Goal: Check status: Check status

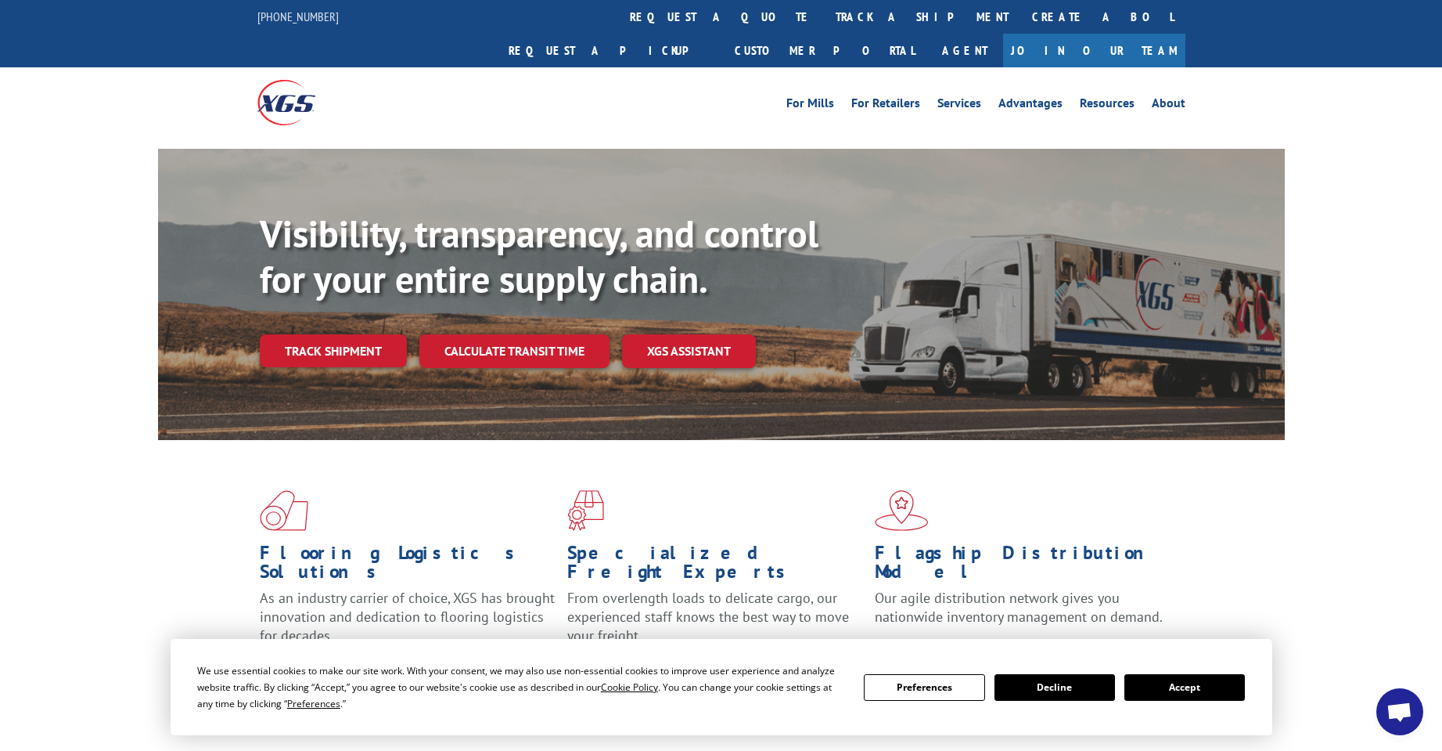
click at [335, 334] on div "Visibility, transparency, and control for your entire supply chain. Track shipm…" at bounding box center [772, 320] width 1025 height 218
click at [337, 334] on link "Track shipment" at bounding box center [333, 350] width 147 height 33
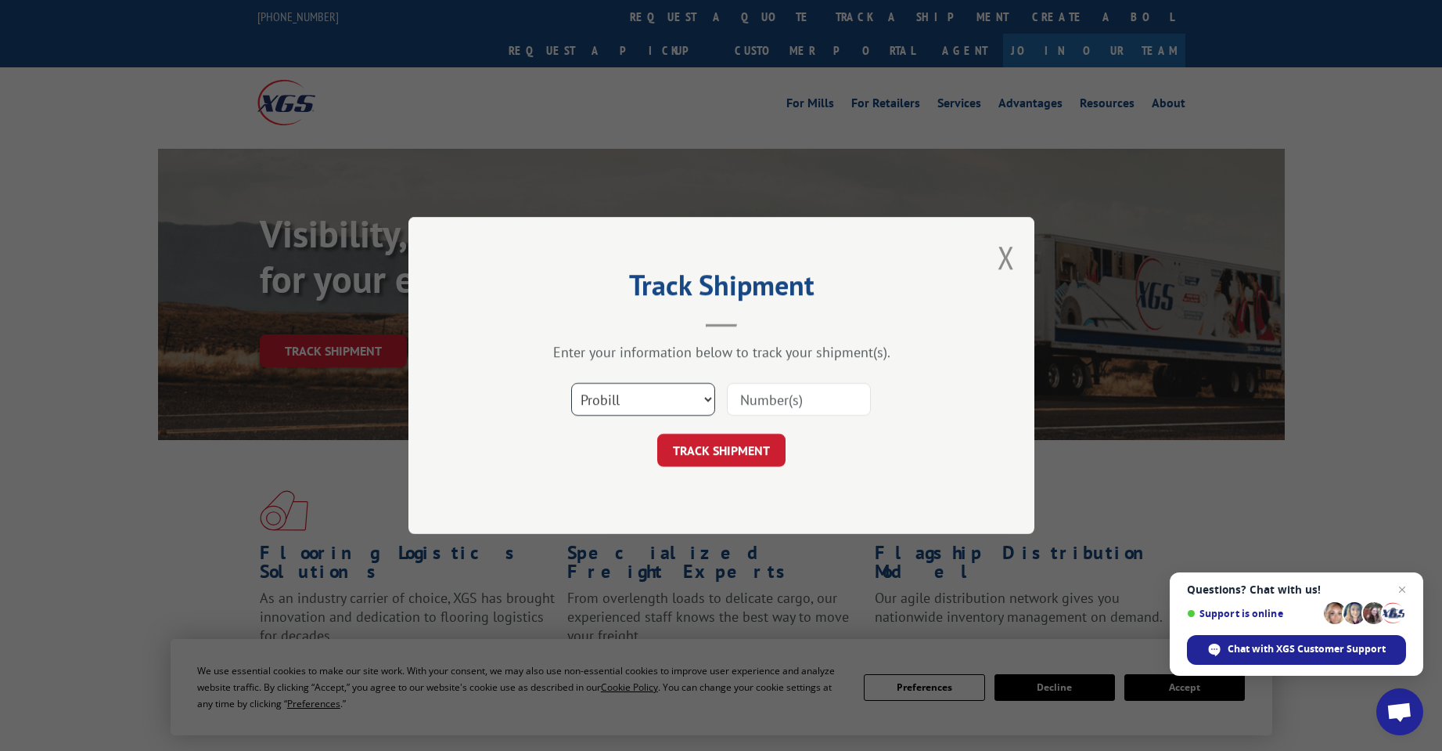
click at [706, 402] on select "Select category... Probill BOL PO" at bounding box center [643, 399] width 144 height 33
click at [760, 406] on input at bounding box center [799, 399] width 144 height 33
paste input "17685413"
type input "17685413"
click at [709, 444] on button "TRACK SHIPMENT" at bounding box center [721, 450] width 128 height 33
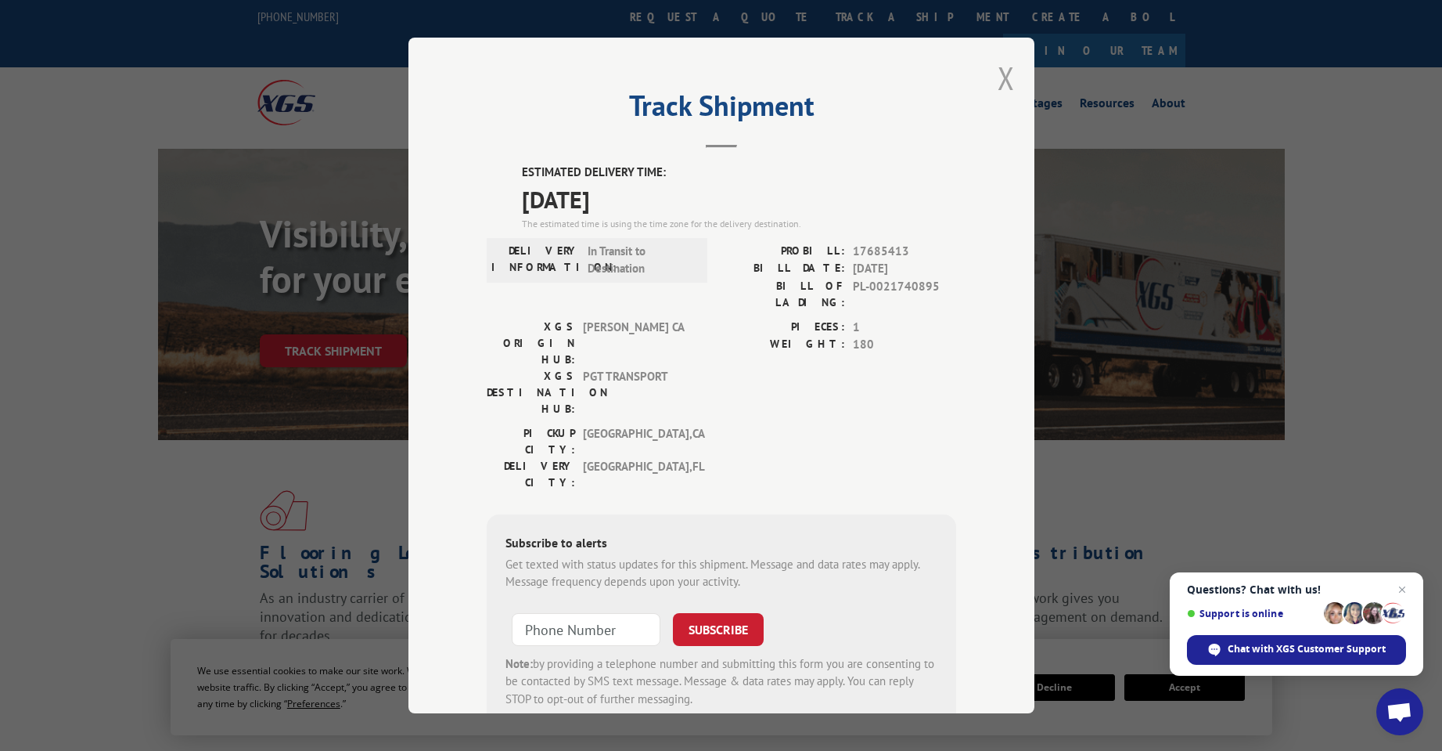
click at [1003, 76] on button "Close modal" at bounding box center [1006, 77] width 17 height 41
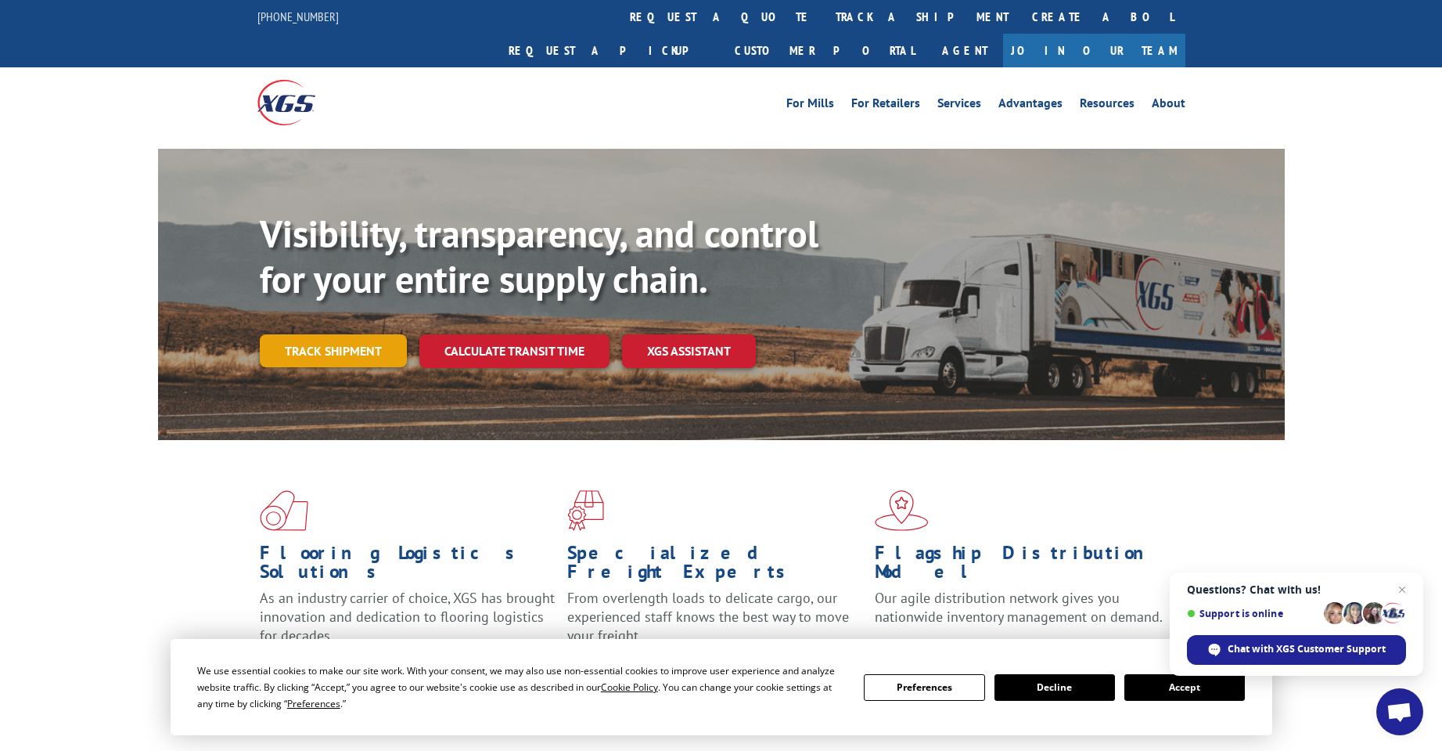
click at [329, 334] on link "Track shipment" at bounding box center [333, 350] width 147 height 33
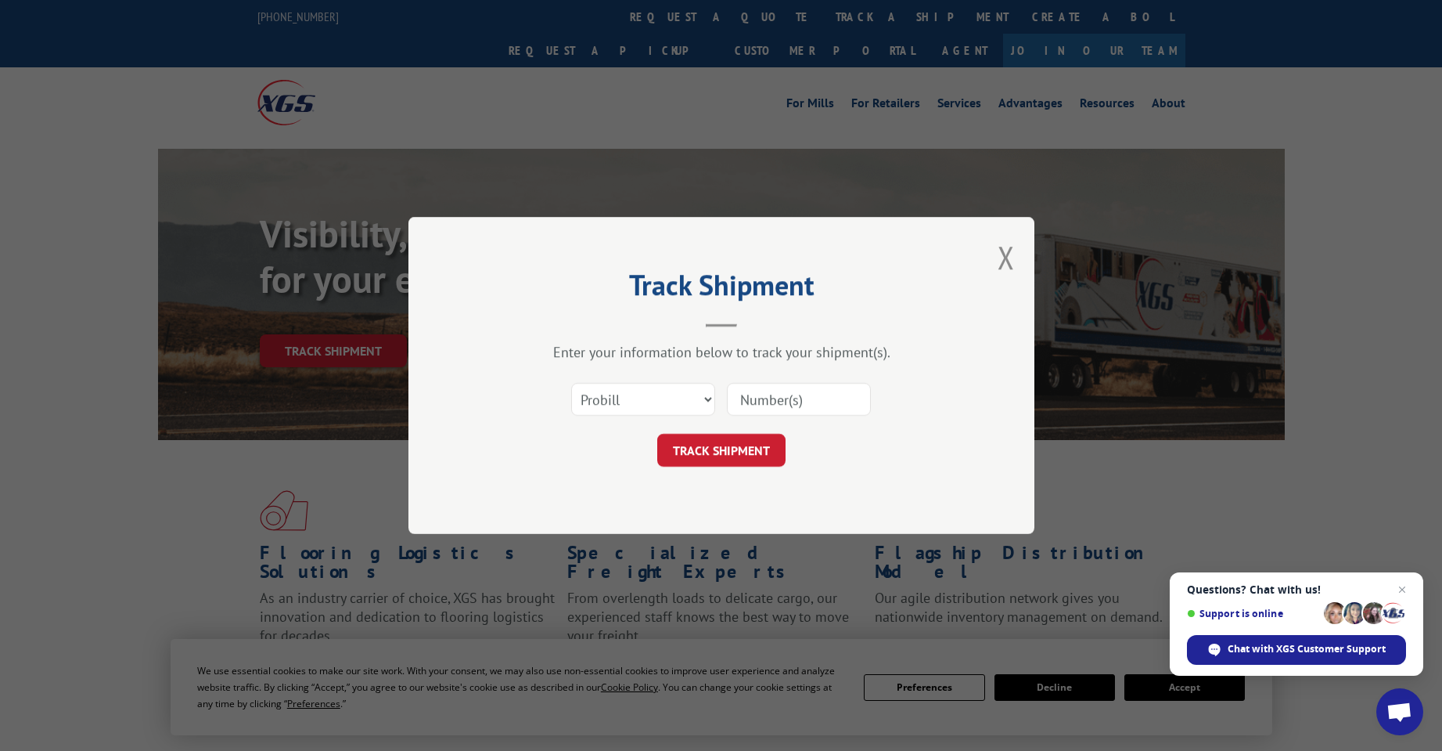
click at [769, 398] on input at bounding box center [799, 399] width 144 height 33
paste input "17685413"
type input "17685413"
click at [712, 448] on button "TRACK SHIPMENT" at bounding box center [721, 450] width 128 height 33
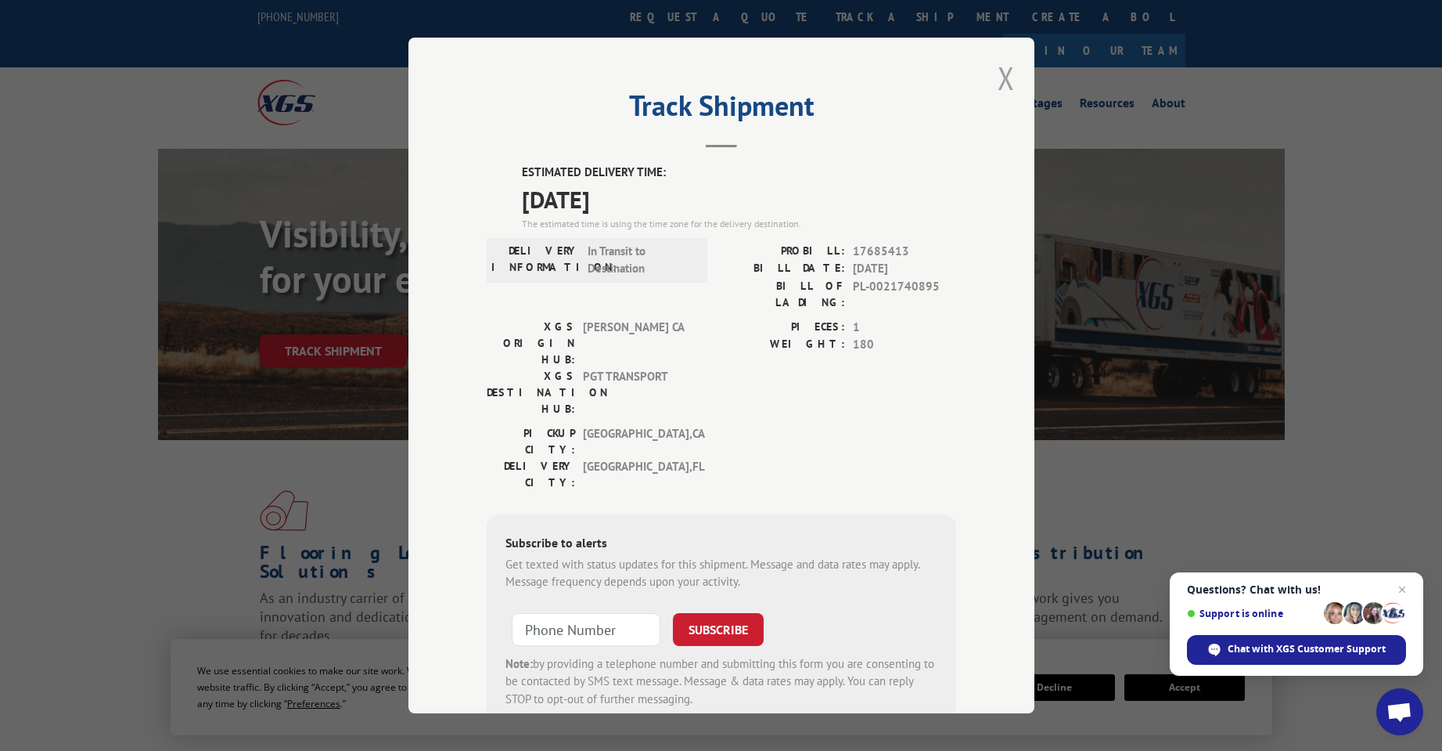
click at [1003, 77] on button "Close modal" at bounding box center [1006, 77] width 17 height 41
